Goal: Find specific page/section: Find specific page/section

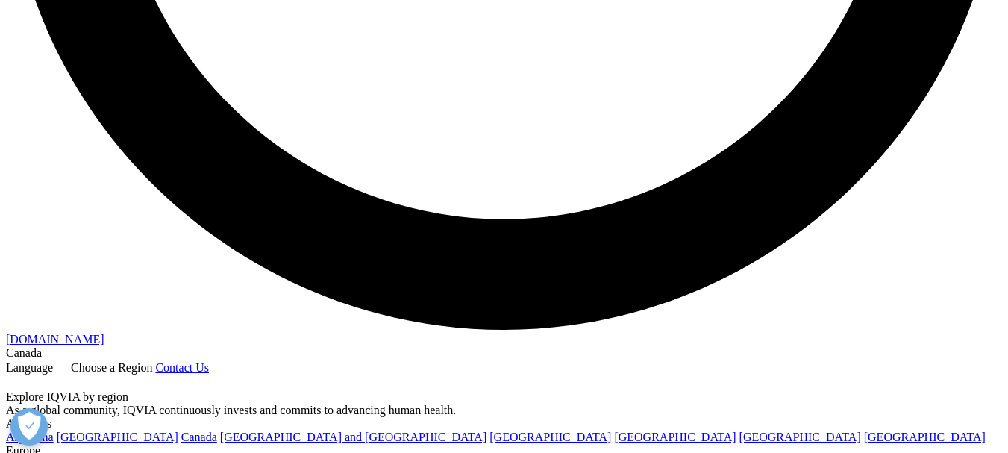
scroll to position [2727, 0]
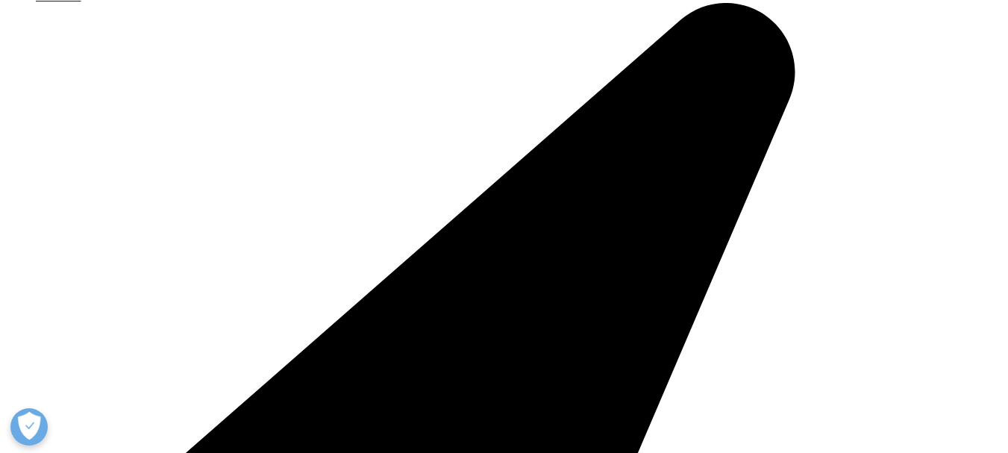
scroll to position [447, 0]
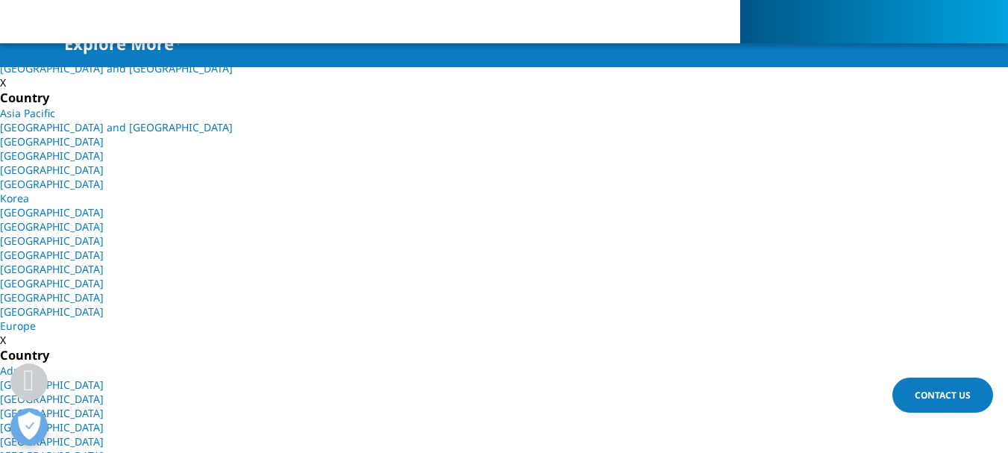
drag, startPoint x: 917, startPoint y: 147, endPoint x: 842, endPoint y: 290, distance: 161.8
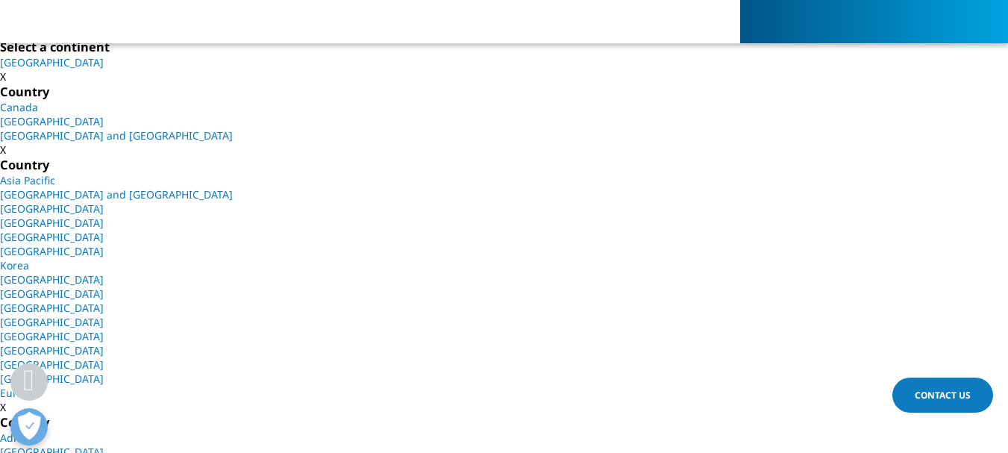
scroll to position [224, 0]
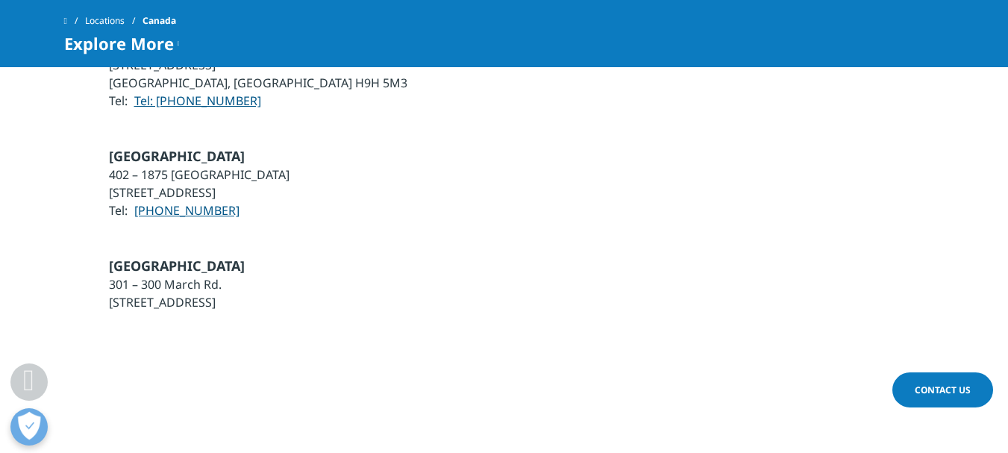
scroll to position [2461, 0]
